Goal: Task Accomplishment & Management: Manage account settings

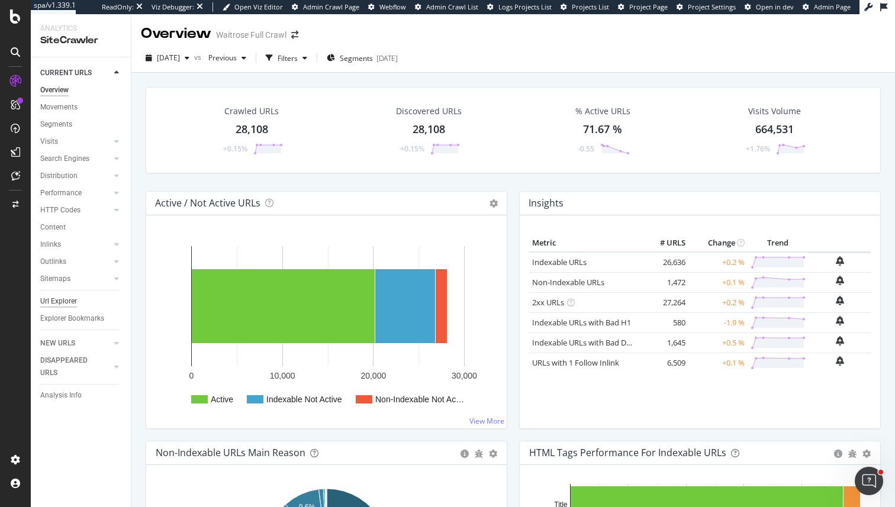
click at [56, 304] on div "Url Explorer" at bounding box center [58, 301] width 37 height 12
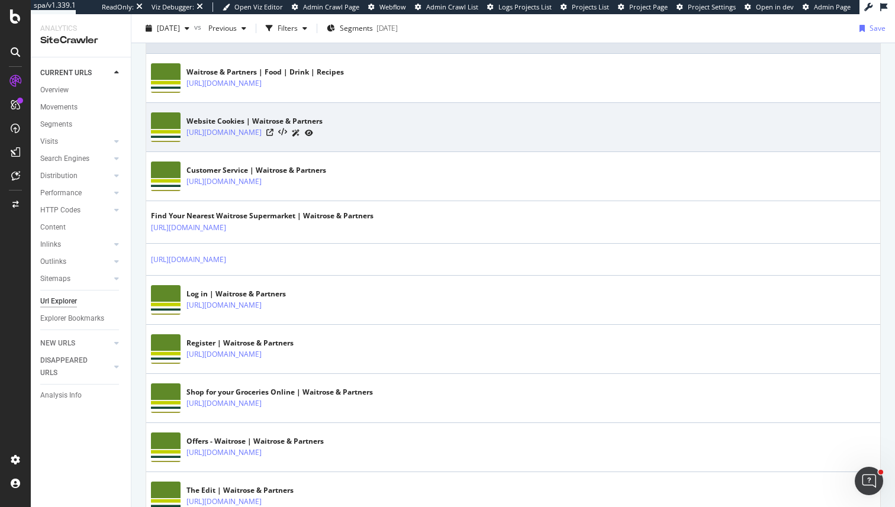
scroll to position [318, 0]
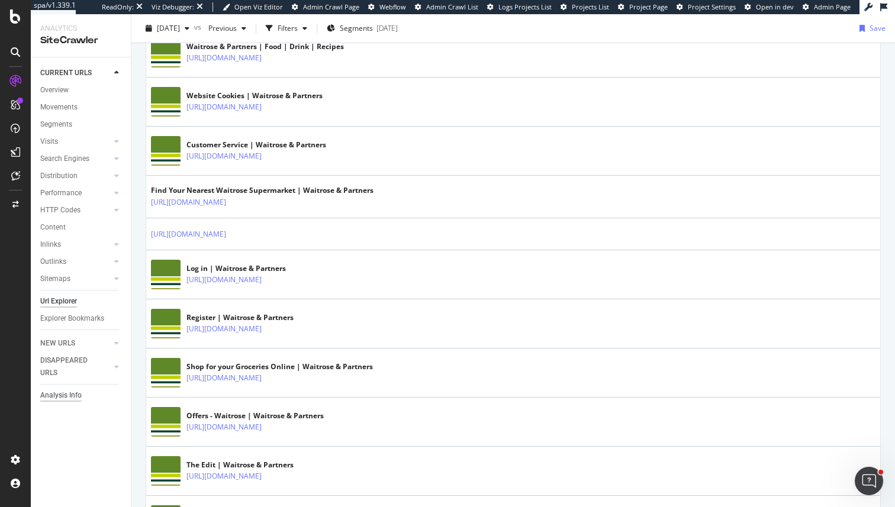
click at [67, 394] on div "Analysis Info" at bounding box center [60, 395] width 41 height 12
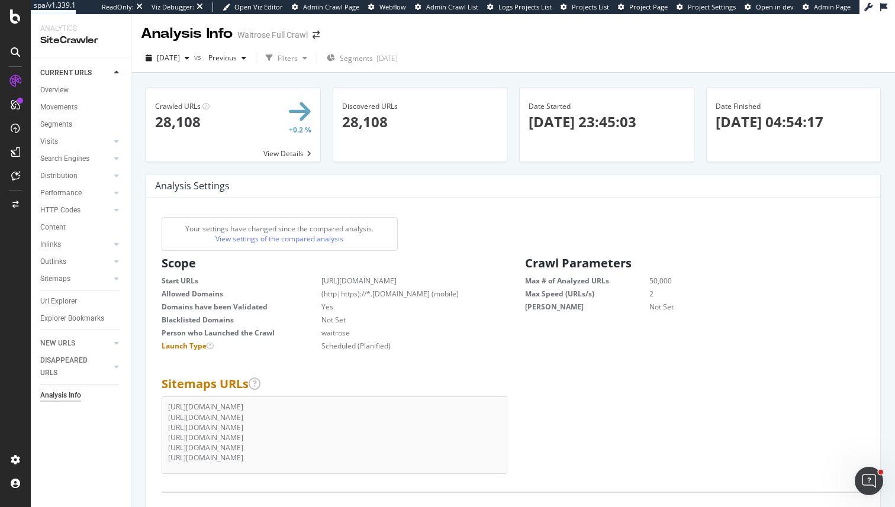
scroll to position [1, 1]
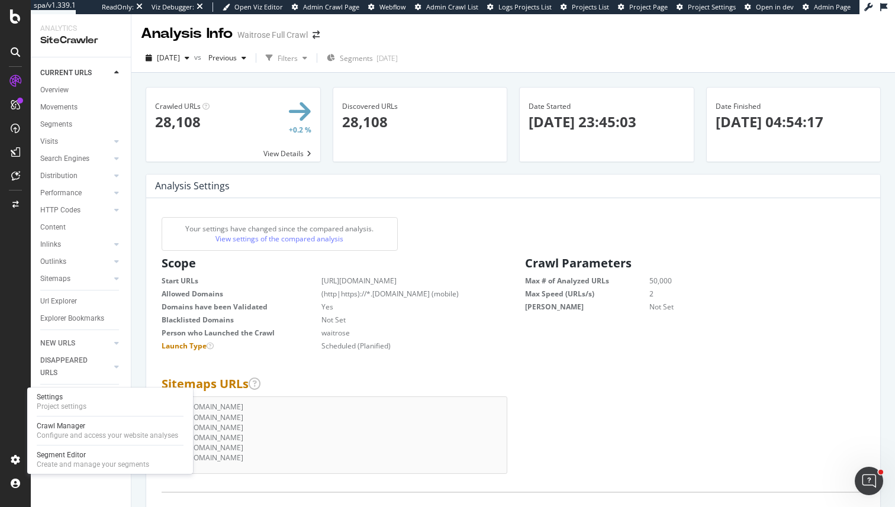
click at [71, 413] on div "Settings Project settings Crawl Manager Configure and access your website analy…" at bounding box center [110, 431] width 166 height 86
click at [72, 409] on div "Project settings" at bounding box center [62, 406] width 50 height 9
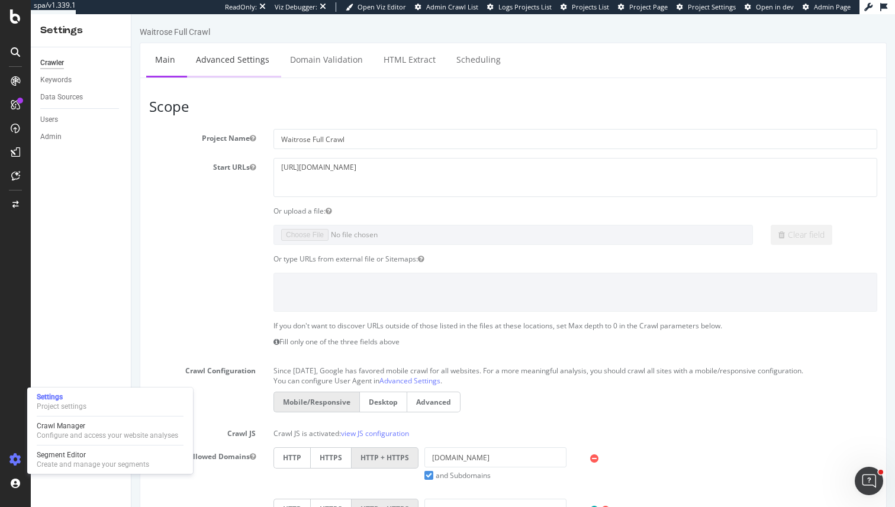
click at [236, 63] on link "Advanced Settings" at bounding box center [232, 59] width 91 height 33
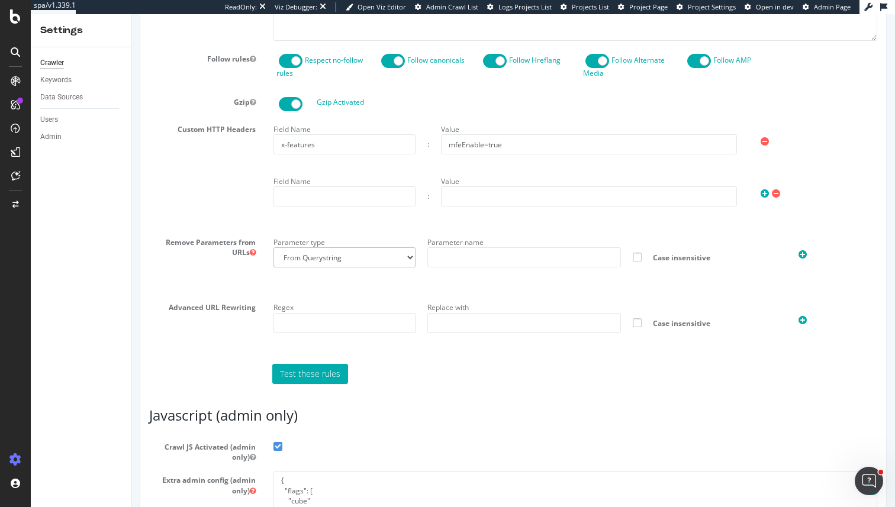
scroll to position [733, 0]
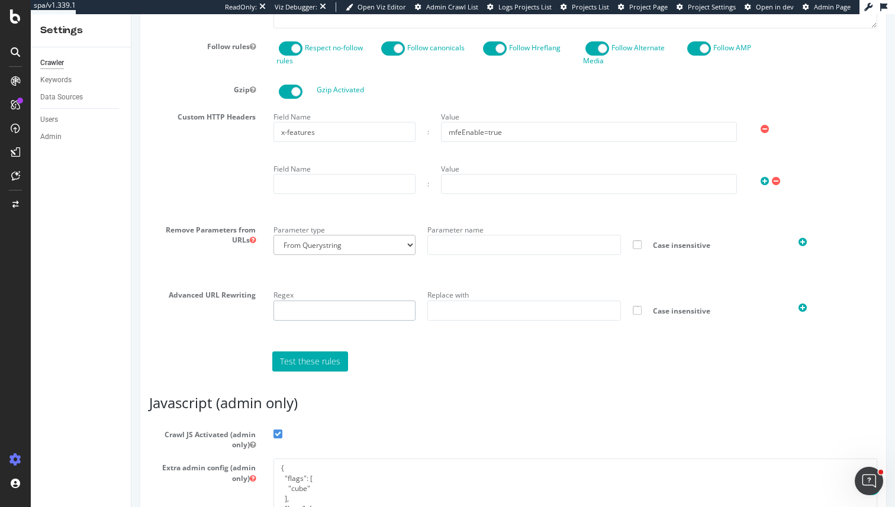
click at [325, 301] on input "text" at bounding box center [344, 311] width 142 height 20
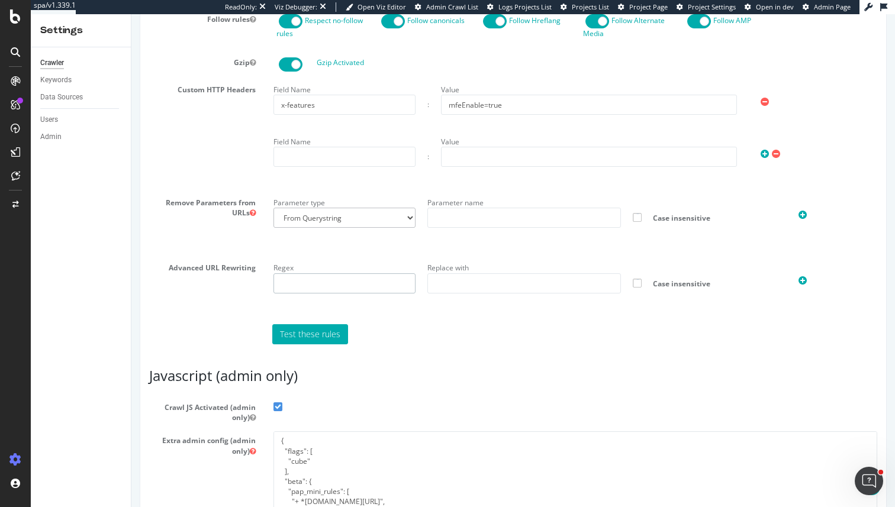
scroll to position [778, 0]
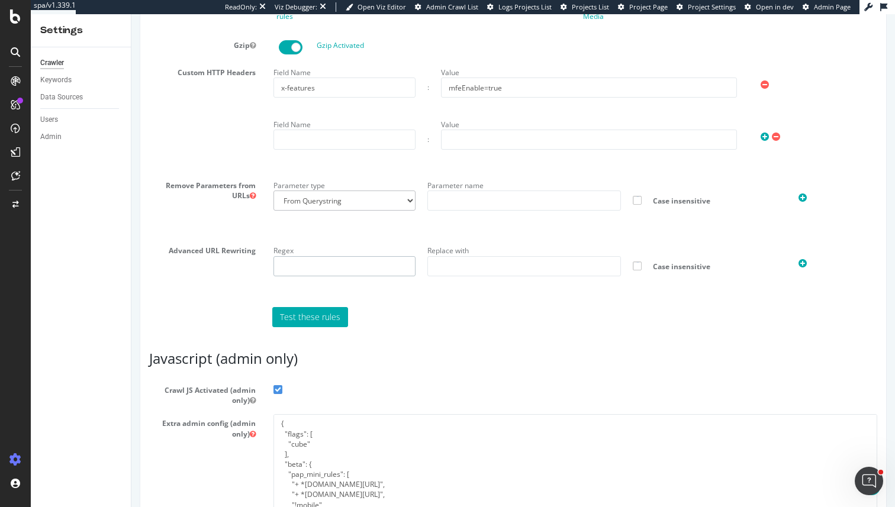
click at [350, 256] on input "text" at bounding box center [344, 266] width 142 height 20
type input ".com/(.+)$"
click at [439, 260] on input "text" at bounding box center [524, 266] width 194 height 20
type input ".com/$1?X-CFTO-Whitelisted-IP=true"
click at [15, 19] on icon at bounding box center [15, 16] width 11 height 14
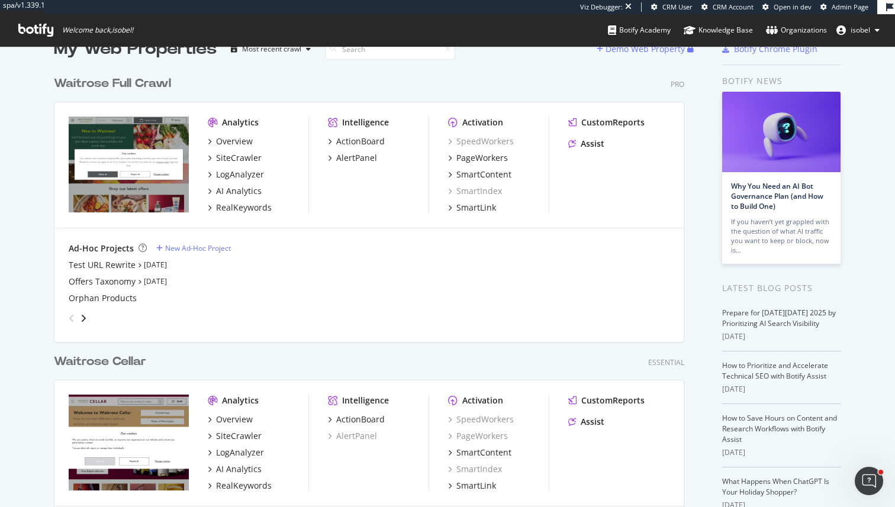
scroll to position [29, 0]
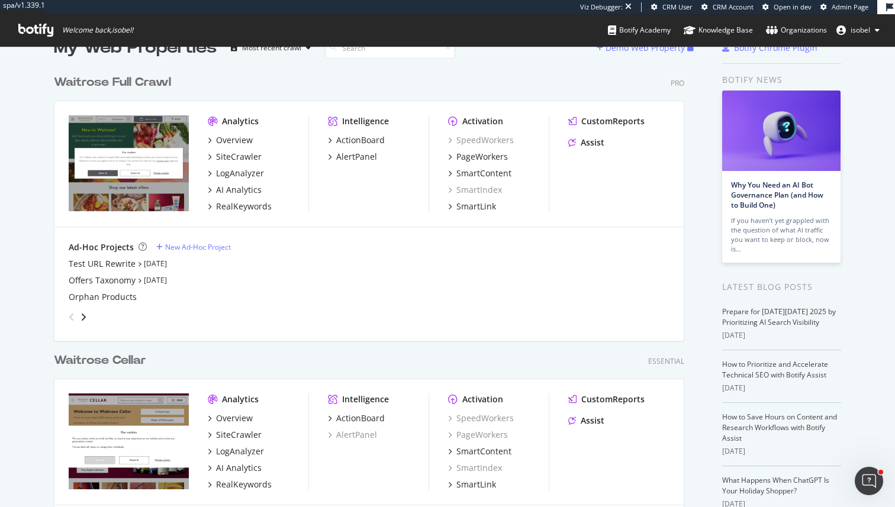
click at [78, 314] on div "angle-left" at bounding box center [71, 317] width 15 height 19
click at [82, 315] on icon "angle-right" at bounding box center [83, 316] width 6 height 9
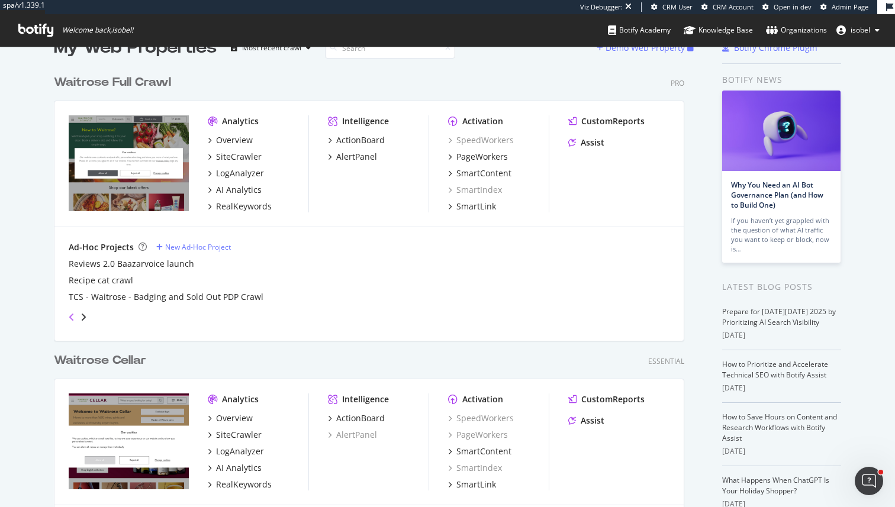
click at [69, 315] on icon "angle-left" at bounding box center [72, 316] width 6 height 9
click at [84, 313] on icon "angle-right" at bounding box center [83, 316] width 6 height 9
click at [85, 314] on icon "angle-right" at bounding box center [83, 316] width 6 height 9
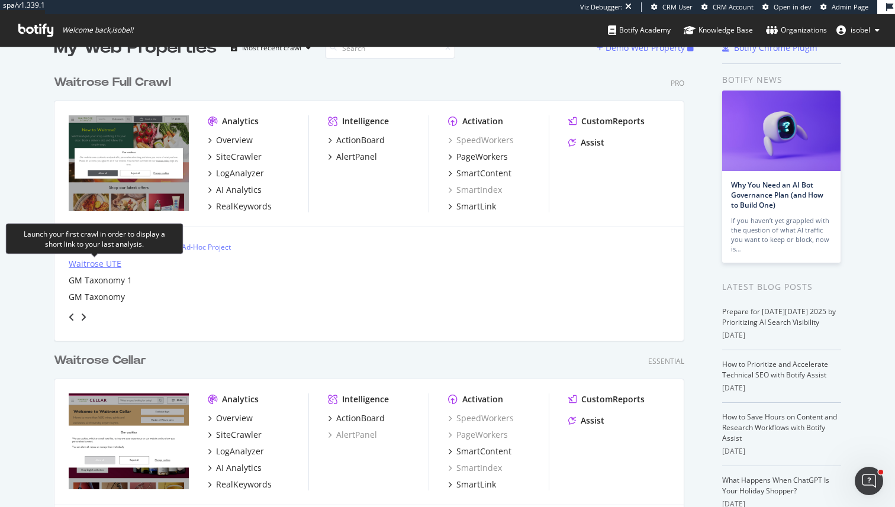
click at [101, 264] on div "Waitrose UTE" at bounding box center [95, 264] width 53 height 12
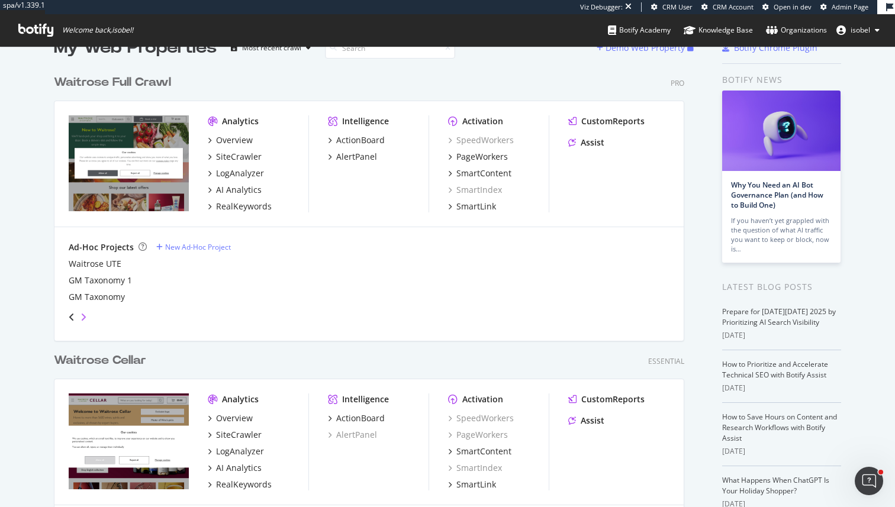
click at [84, 317] on icon "angle-right" at bounding box center [83, 316] width 6 height 9
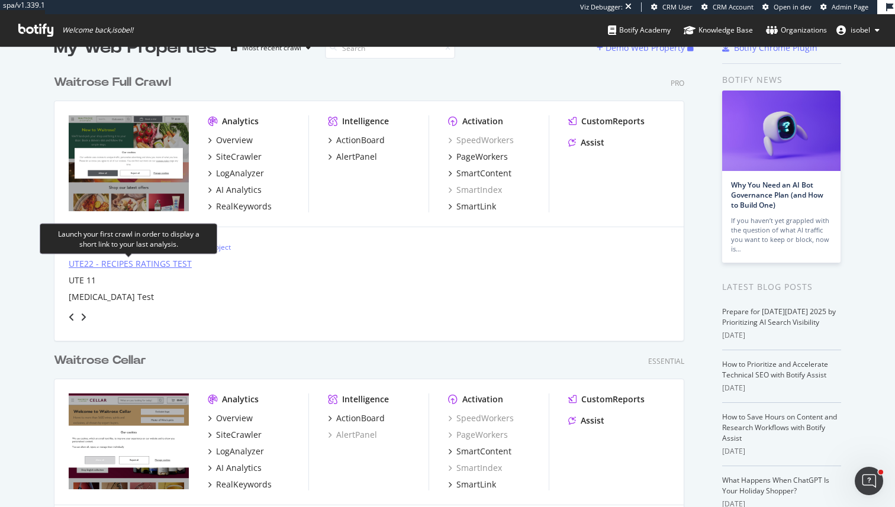
click at [103, 266] on div "UTE22 - RECIPES RATINGS TEST" at bounding box center [130, 264] width 123 height 12
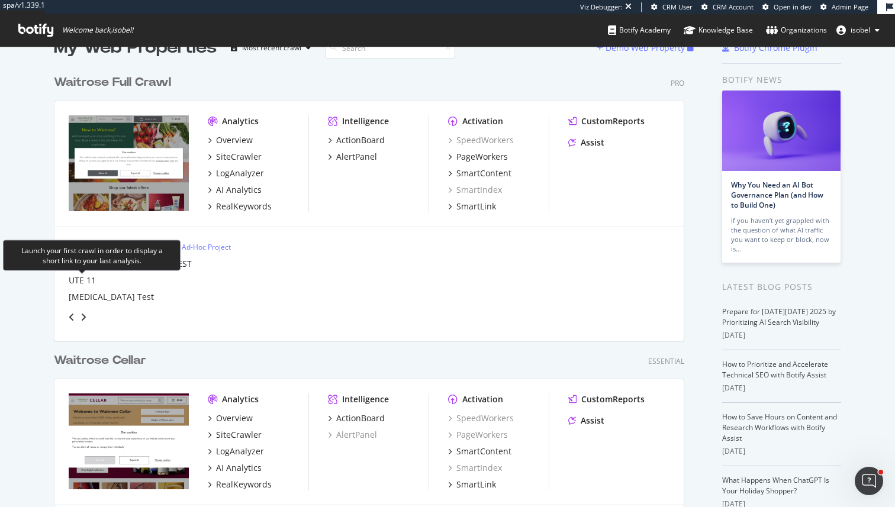
click at [80, 286] on div "UTE22 - RECIPES RATINGS TEST UTE 11 [MEDICAL_DATA] Test" at bounding box center [369, 280] width 601 height 45
click at [73, 281] on div "UTE 11" at bounding box center [82, 281] width 27 height 12
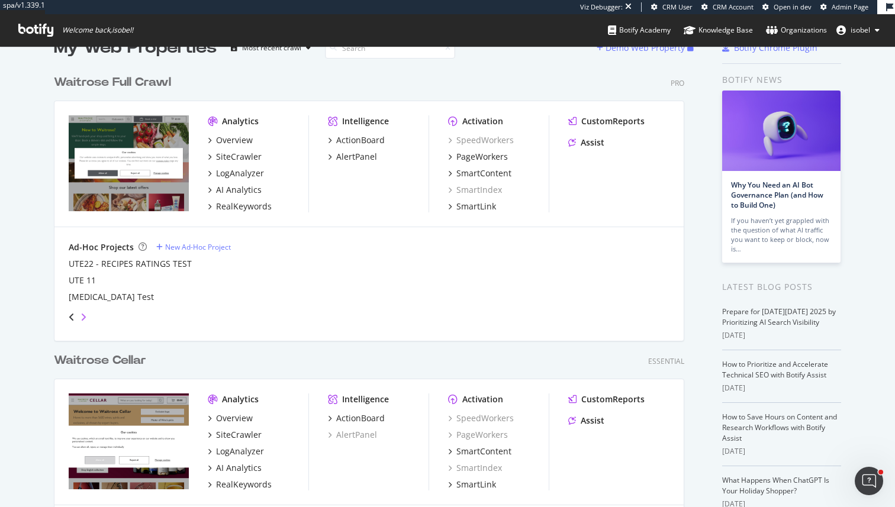
click at [84, 317] on icon "angle-right" at bounding box center [83, 316] width 6 height 9
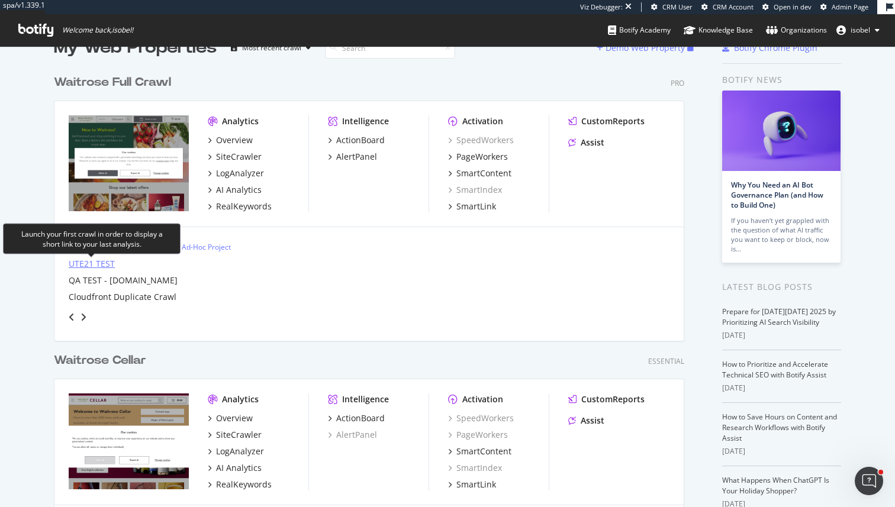
click at [100, 260] on div "UTE21 TEST" at bounding box center [92, 264] width 46 height 12
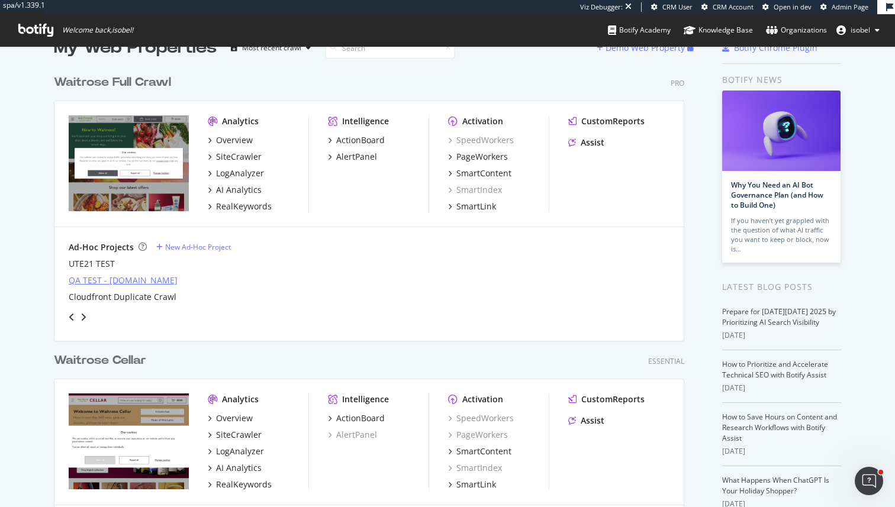
click at [101, 279] on div "QA TEST - [DOMAIN_NAME]" at bounding box center [123, 281] width 109 height 12
click at [81, 316] on icon "angle-right" at bounding box center [83, 316] width 6 height 9
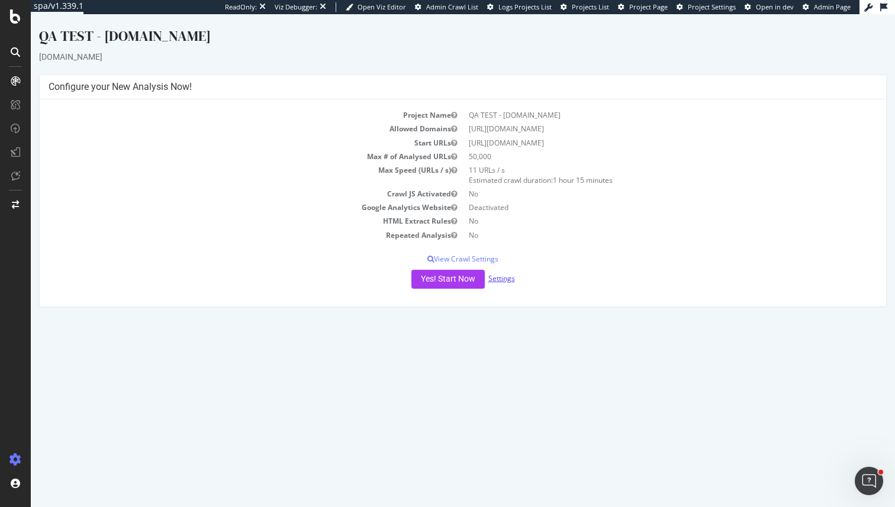
click at [507, 282] on link "Settings" at bounding box center [501, 278] width 27 height 10
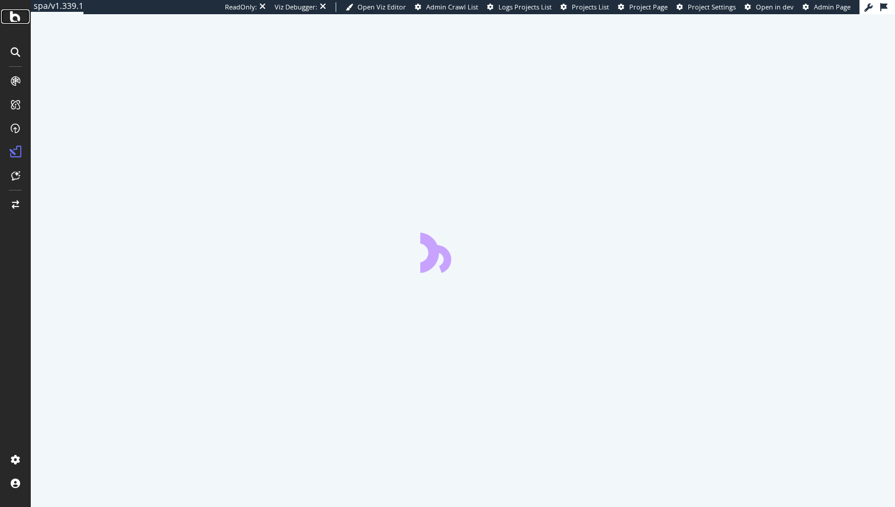
click at [15, 17] on icon at bounding box center [15, 16] width 11 height 14
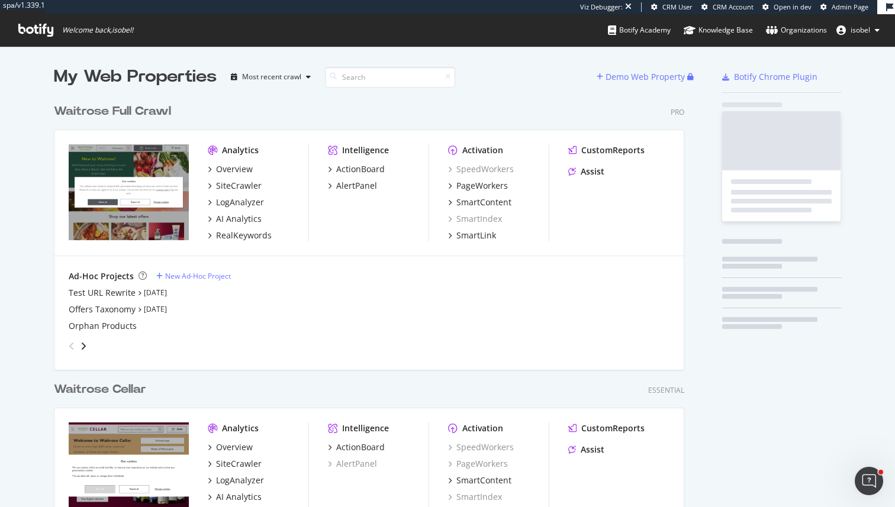
scroll to position [518, 640]
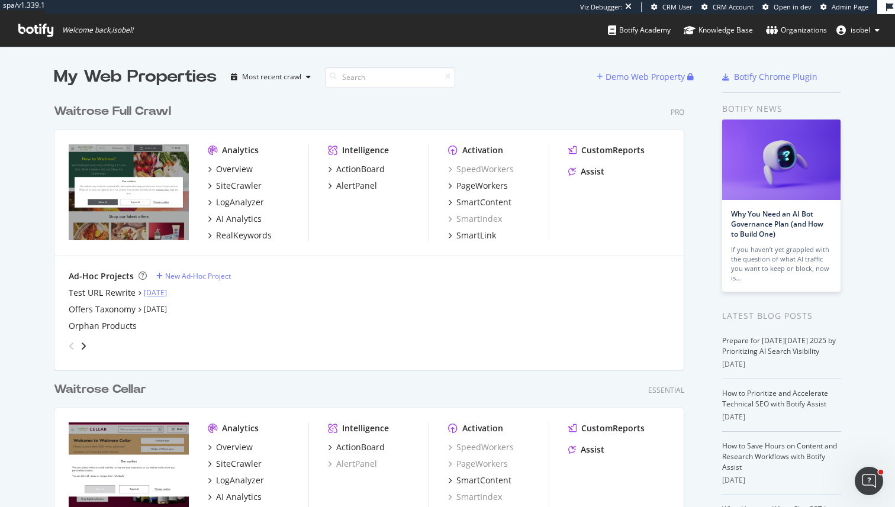
click at [167, 294] on link "Oct 9th 25" at bounding box center [155, 293] width 23 height 10
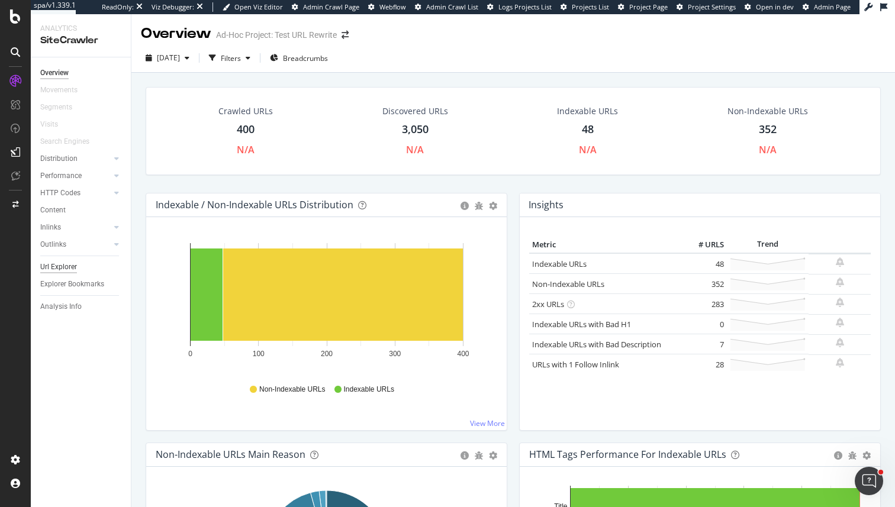
click at [73, 266] on div "Url Explorer" at bounding box center [58, 267] width 37 height 12
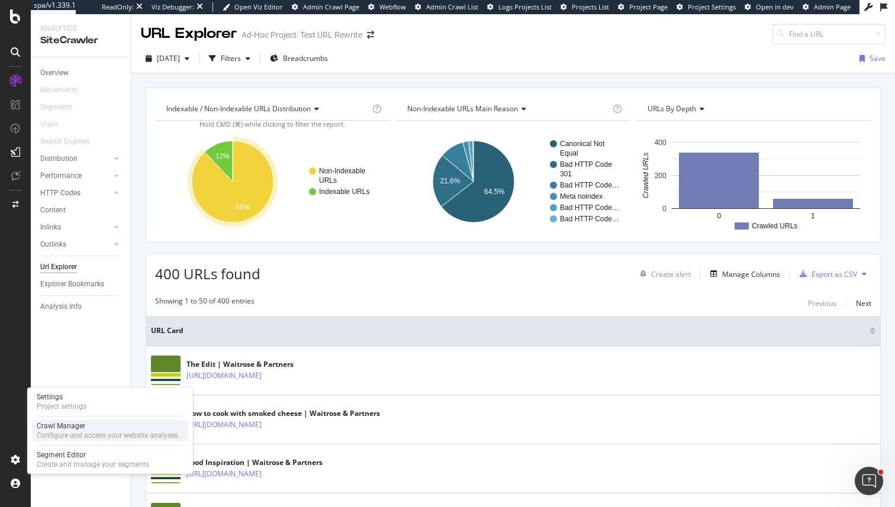
click at [59, 428] on div "Crawl Manager" at bounding box center [107, 425] width 141 height 9
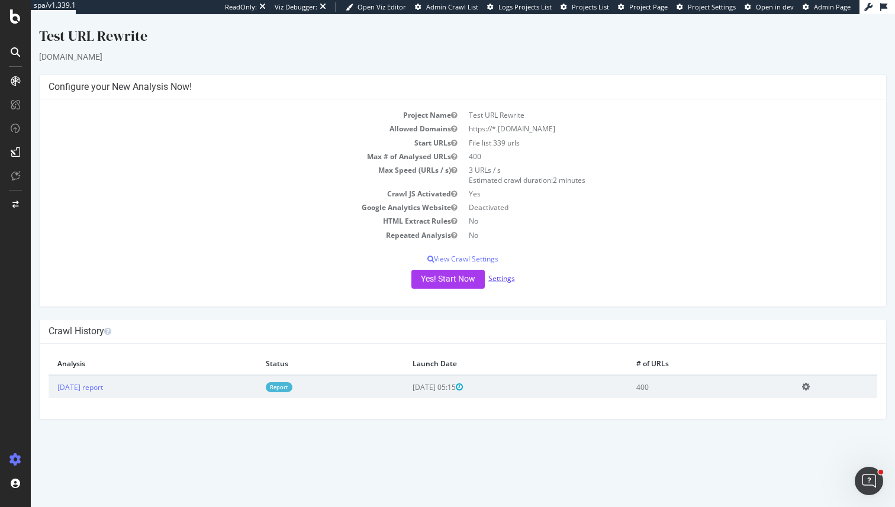
click at [497, 279] on link "Settings" at bounding box center [501, 278] width 27 height 10
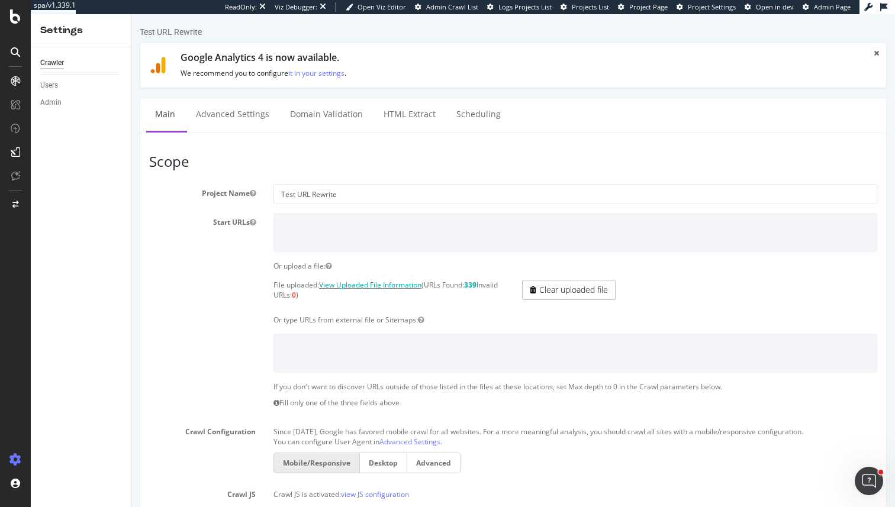
click at [344, 288] on link "View Uploaded File Information" at bounding box center [370, 285] width 102 height 10
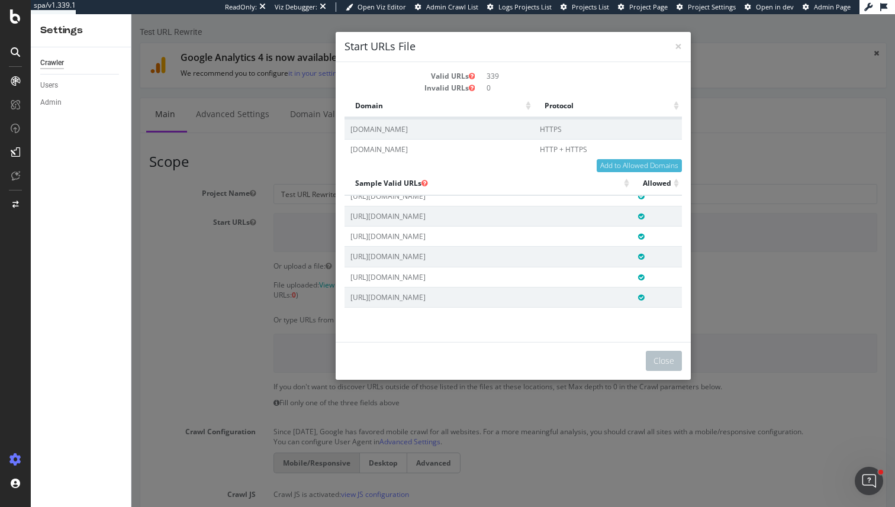
scroll to position [836, 0]
click at [675, 48] on span "×" at bounding box center [678, 46] width 7 height 17
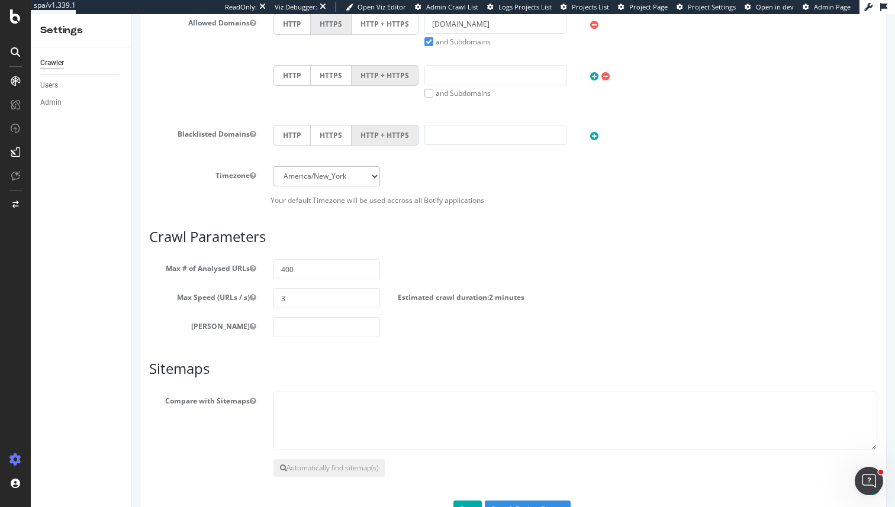
scroll to position [536, 0]
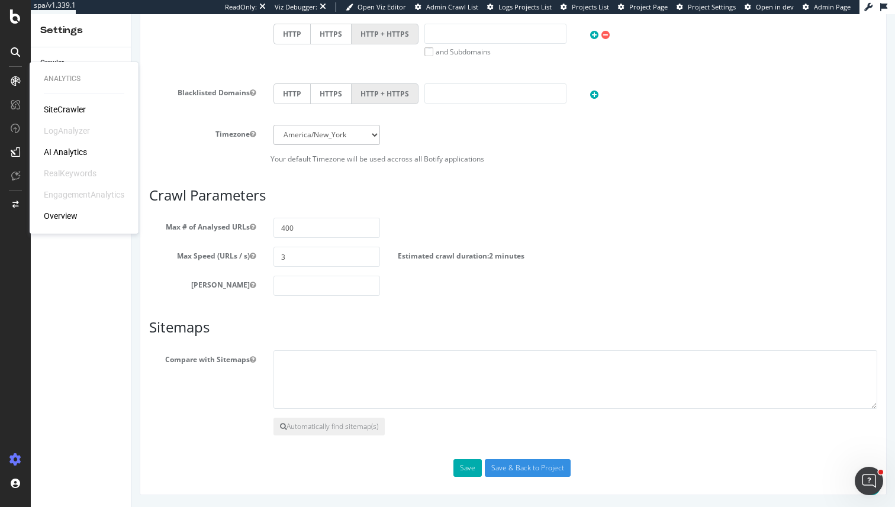
click at [70, 109] on div "SiteCrawler" at bounding box center [65, 110] width 42 height 12
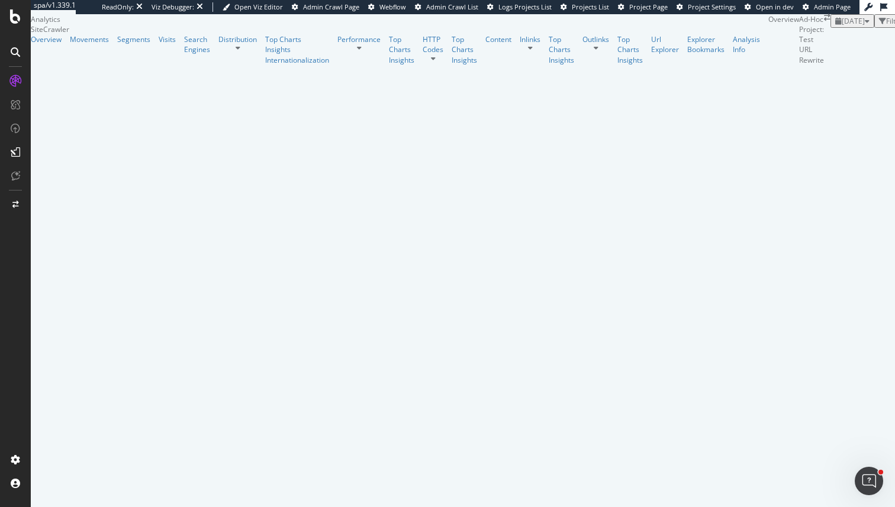
click at [886, 26] on div "Filters" at bounding box center [896, 21] width 20 height 10
click at [842, 40] on div "Add Filter" at bounding box center [857, 35] width 31 height 10
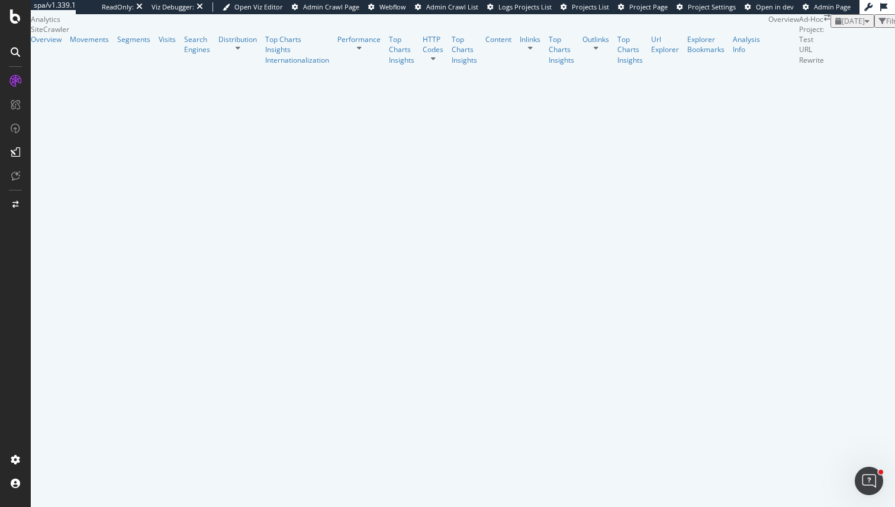
click at [879, 26] on div "Filters" at bounding box center [895, 21] width 32 height 10
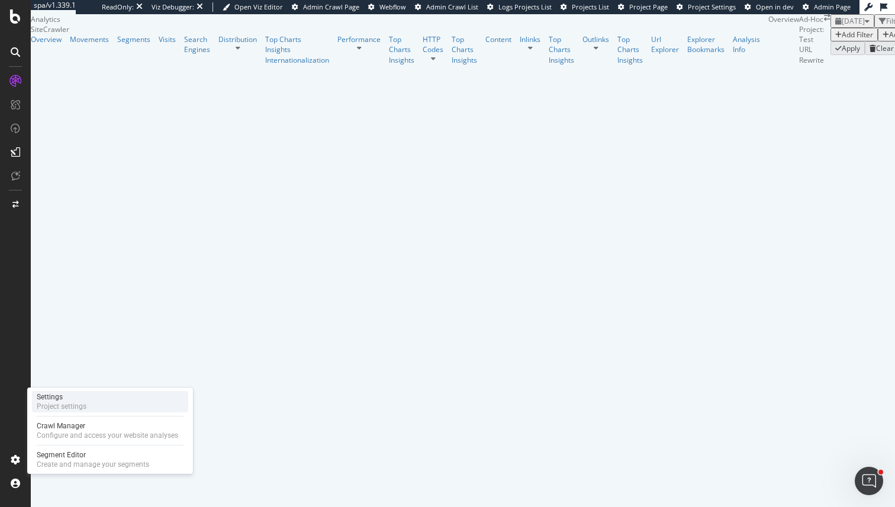
click at [115, 398] on div "Settings Project settings" at bounding box center [110, 401] width 156 height 21
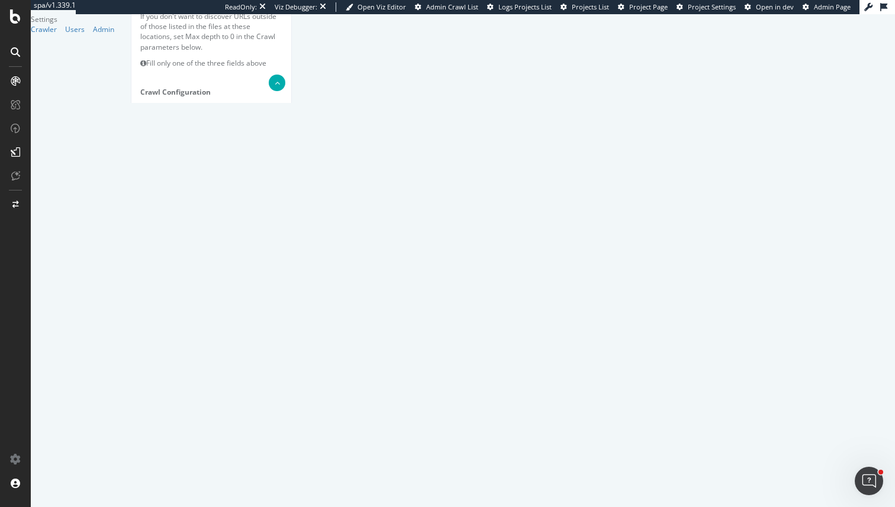
scroll to position [536, 0]
